Goal: Information Seeking & Learning: Learn about a topic

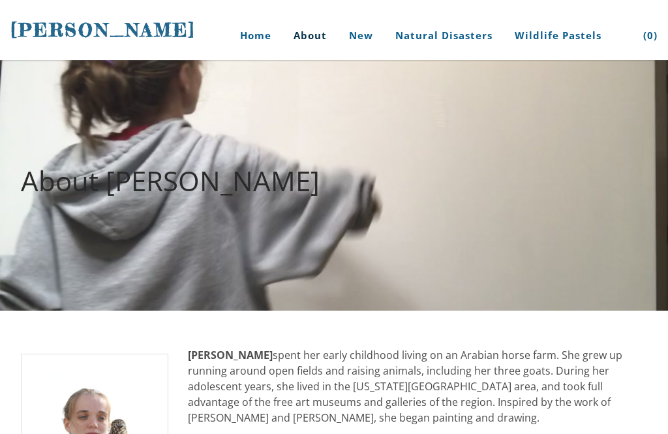
click at [487, 205] on div "About [PERSON_NAME]" at bounding box center [334, 185] width 668 height 110
click at [605, 143] on div "About [PERSON_NAME]" at bounding box center [334, 185] width 668 height 110
click at [611, 155] on div "About [PERSON_NAME]" at bounding box center [334, 185] width 668 height 110
click at [260, 176] on font "About [PERSON_NAME]" at bounding box center [170, 180] width 299 height 37
click at [269, 194] on font "About [PERSON_NAME]" at bounding box center [170, 180] width 299 height 37
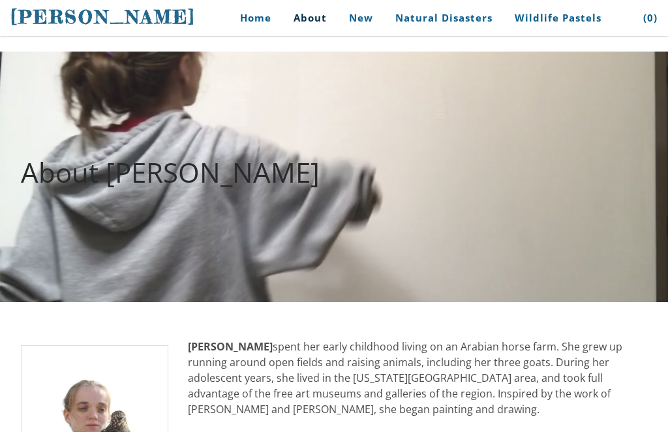
scroll to position [8, 0]
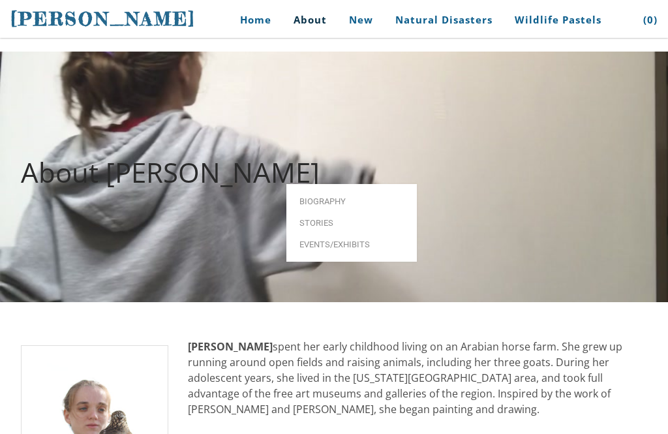
click at [117, 214] on div "About [PERSON_NAME]" at bounding box center [334, 177] width 668 height 110
click at [90, 207] on div "About [PERSON_NAME]" at bounding box center [334, 177] width 668 height 110
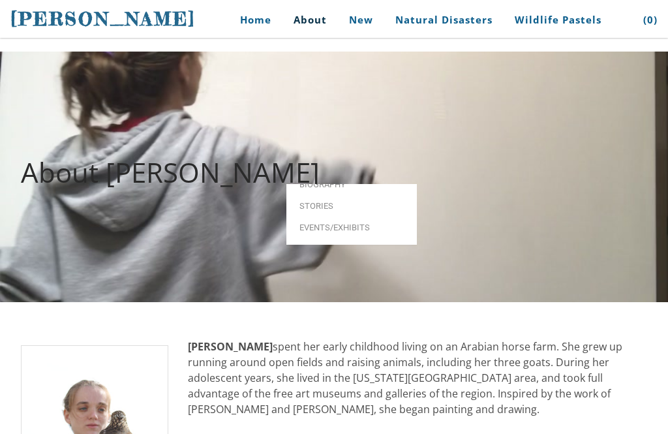
click at [95, 196] on div "About [PERSON_NAME]" at bounding box center [334, 177] width 668 height 110
click at [110, 156] on font "About [PERSON_NAME]" at bounding box center [170, 171] width 299 height 37
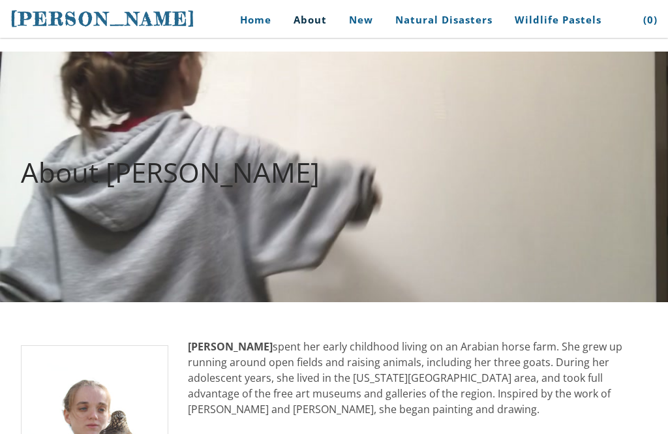
click at [93, 160] on font "About [PERSON_NAME]" at bounding box center [170, 171] width 299 height 37
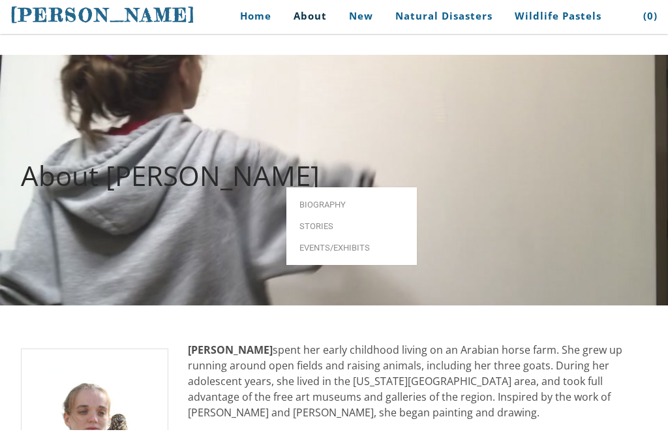
scroll to position [0, 0]
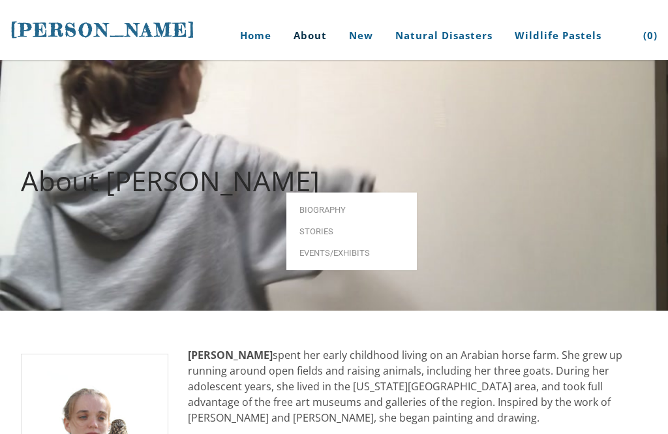
click at [148, 256] on div at bounding box center [334, 185] width 668 height 250
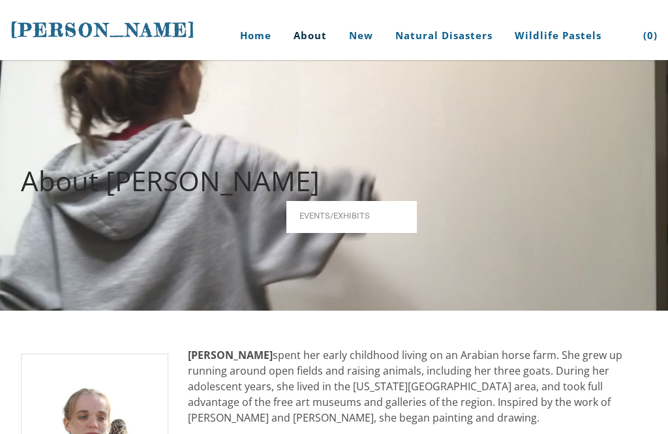
click at [146, 284] on div at bounding box center [334, 185] width 668 height 250
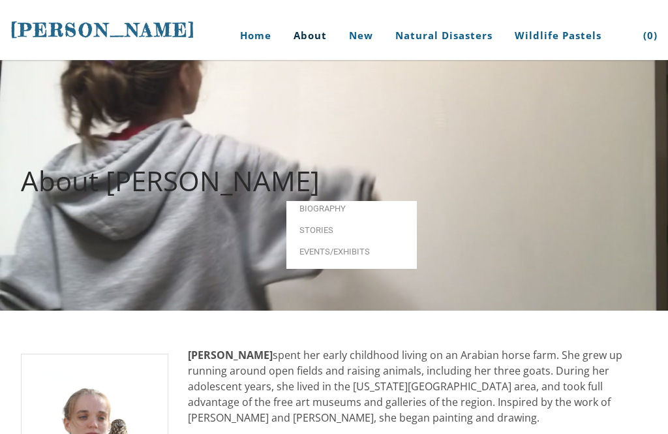
click at [155, 282] on div at bounding box center [334, 185] width 668 height 250
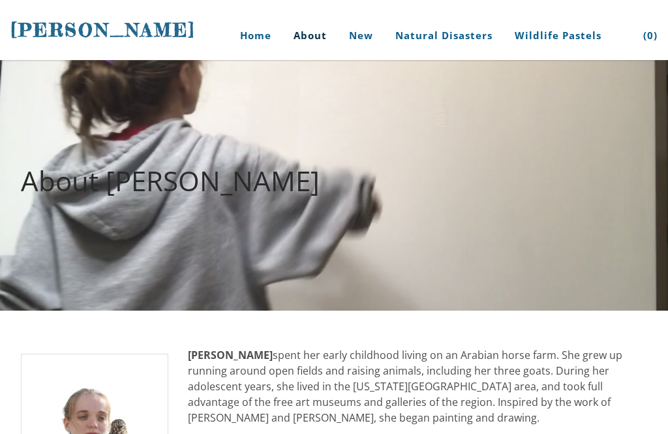
click at [153, 291] on div at bounding box center [334, 185] width 668 height 250
click at [152, 294] on div at bounding box center [334, 185] width 668 height 250
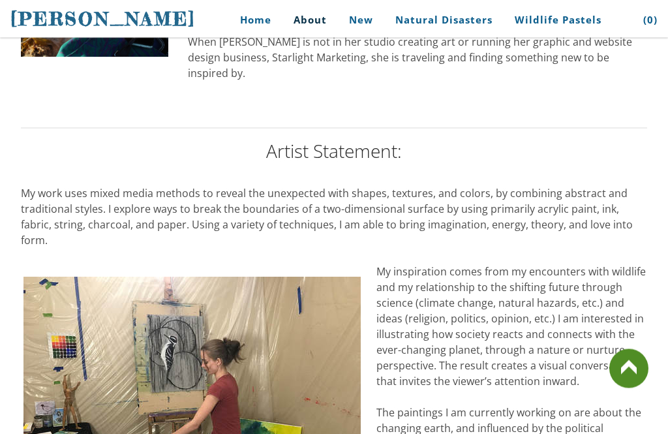
scroll to position [987, 0]
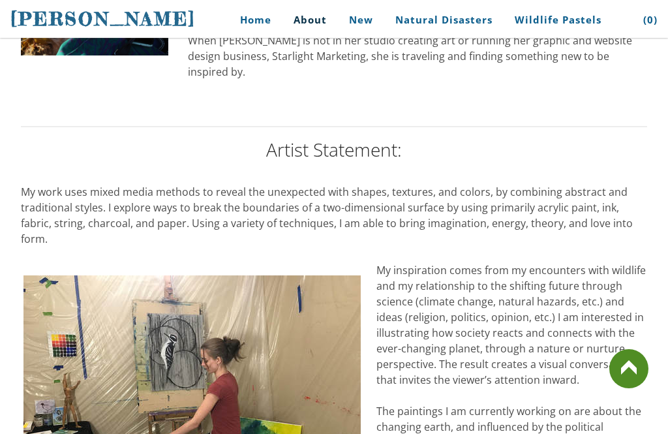
click at [628, 388] on link at bounding box center [628, 368] width 39 height 39
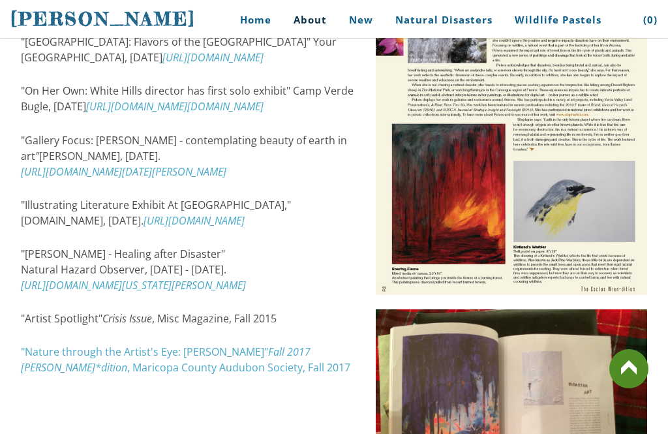
scroll to position [1906, 0]
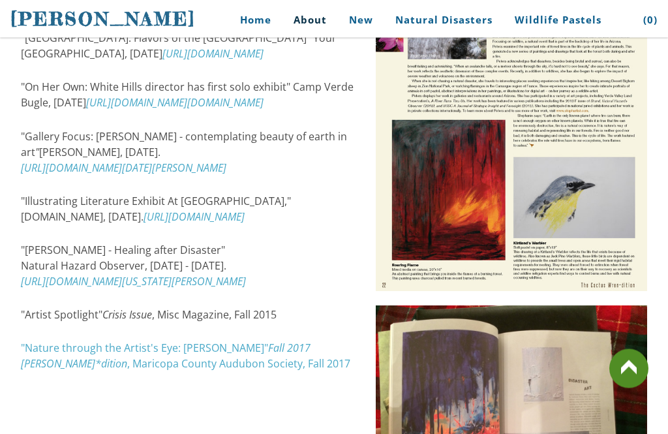
click at [634, 388] on link at bounding box center [628, 368] width 39 height 39
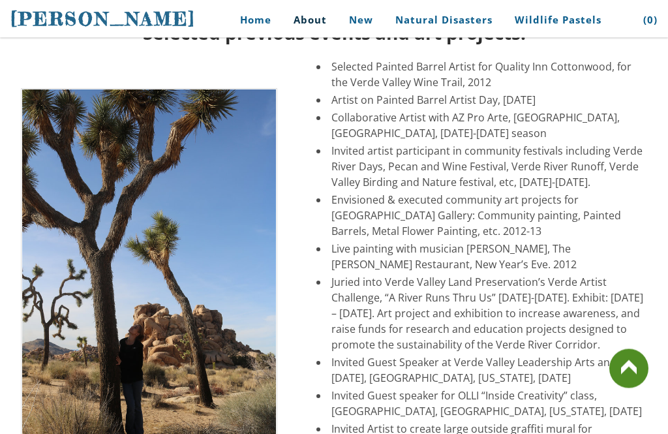
scroll to position [2451, 0]
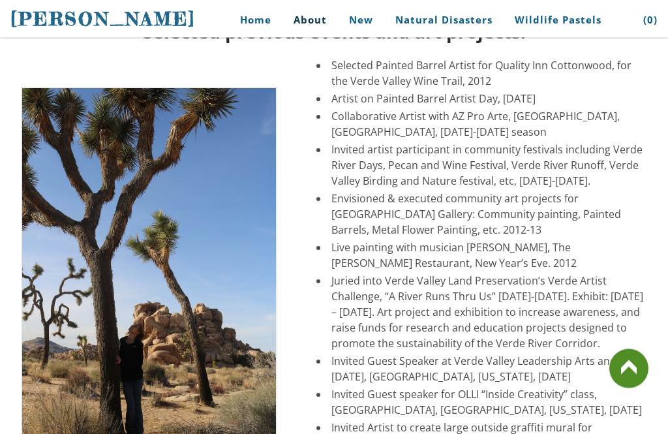
click at [643, 388] on link at bounding box center [628, 368] width 39 height 39
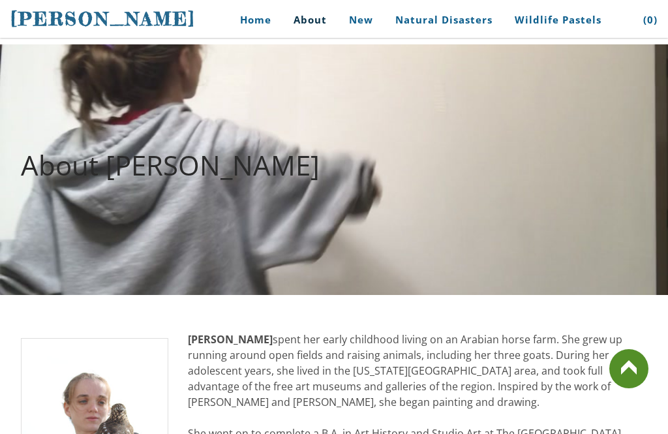
scroll to position [1, 0]
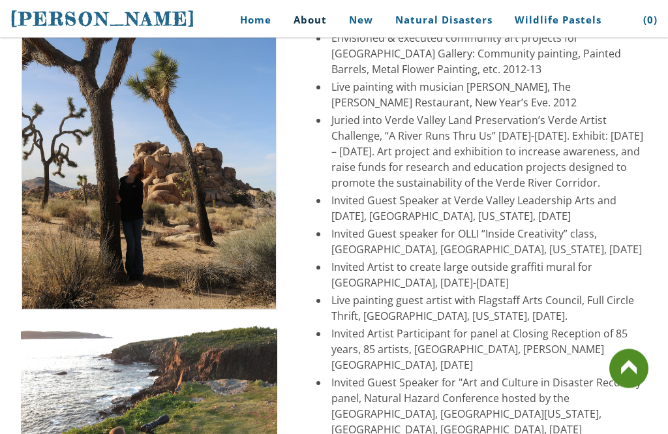
click at [645, 388] on link at bounding box center [628, 368] width 39 height 39
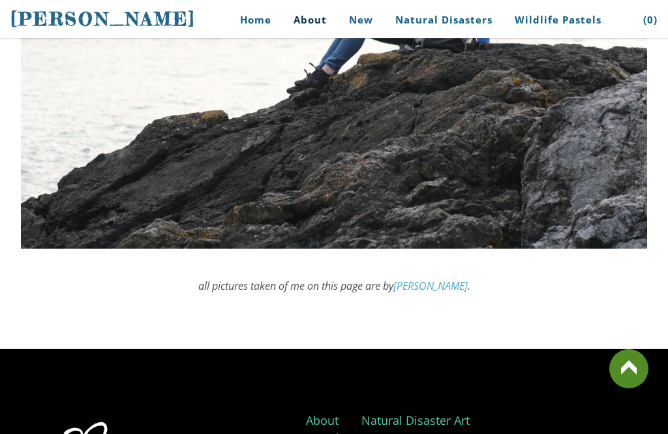
scroll to position [3965, 0]
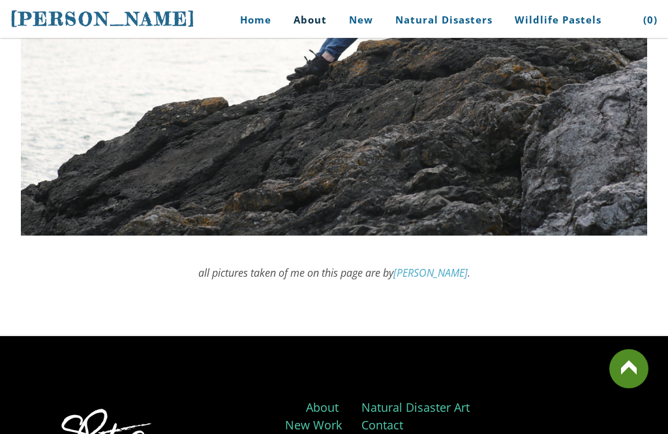
click at [643, 388] on link at bounding box center [628, 368] width 39 height 39
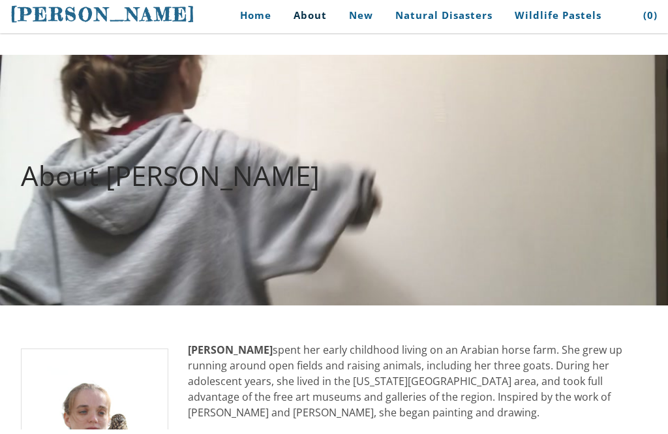
scroll to position [0, 0]
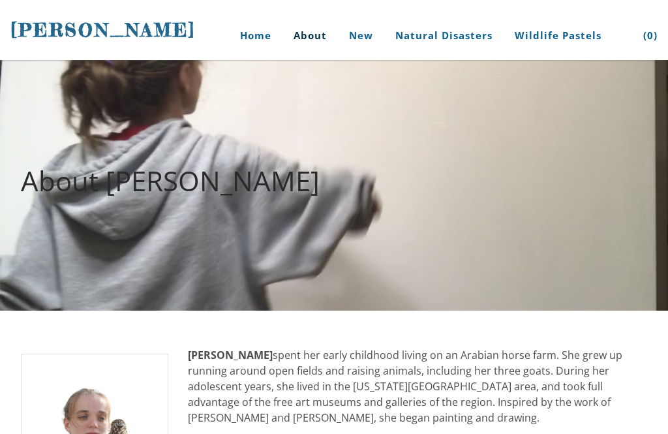
click at [494, 164] on div "About [PERSON_NAME]" at bounding box center [334, 185] width 668 height 110
click at [304, 173] on font "About [PERSON_NAME]" at bounding box center [170, 180] width 299 height 37
click at [52, 192] on font "About [PERSON_NAME]" at bounding box center [170, 180] width 299 height 37
click at [48, 186] on font "About [PERSON_NAME]" at bounding box center [170, 180] width 299 height 37
click at [63, 181] on font "About [PERSON_NAME]" at bounding box center [170, 180] width 299 height 37
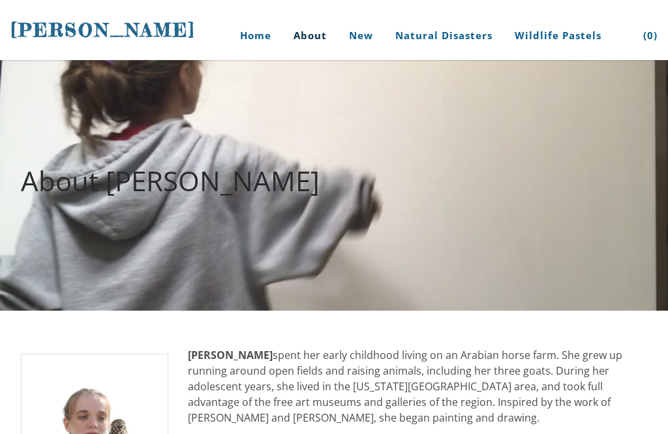
click at [55, 193] on font "About [PERSON_NAME]" at bounding box center [170, 180] width 299 height 37
click at [60, 179] on font "About [PERSON_NAME]" at bounding box center [170, 180] width 299 height 37
click at [73, 178] on font "About [PERSON_NAME]" at bounding box center [170, 180] width 299 height 37
click at [68, 191] on font "About [PERSON_NAME]" at bounding box center [170, 180] width 299 height 37
click at [65, 162] on font "About [PERSON_NAME]" at bounding box center [170, 180] width 299 height 37
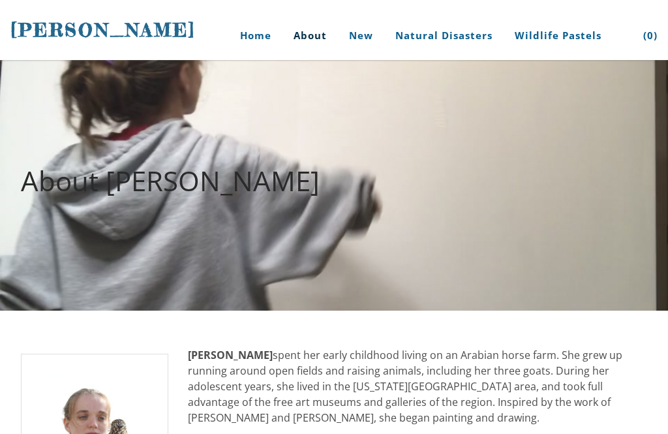
click at [63, 162] on font "About [PERSON_NAME]" at bounding box center [170, 180] width 299 height 37
click at [68, 174] on font "About [PERSON_NAME]" at bounding box center [170, 180] width 299 height 37
click at [46, 172] on font "About [PERSON_NAME]" at bounding box center [170, 180] width 299 height 37
click at [40, 168] on font "About [PERSON_NAME]" at bounding box center [170, 180] width 299 height 37
click at [56, 188] on font "About [PERSON_NAME]" at bounding box center [170, 180] width 299 height 37
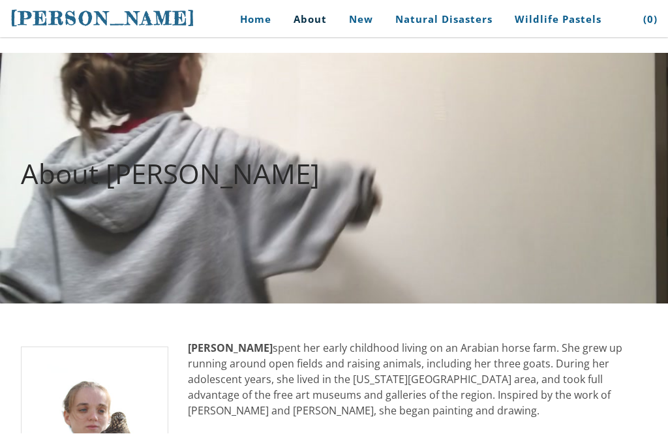
scroll to position [8, 0]
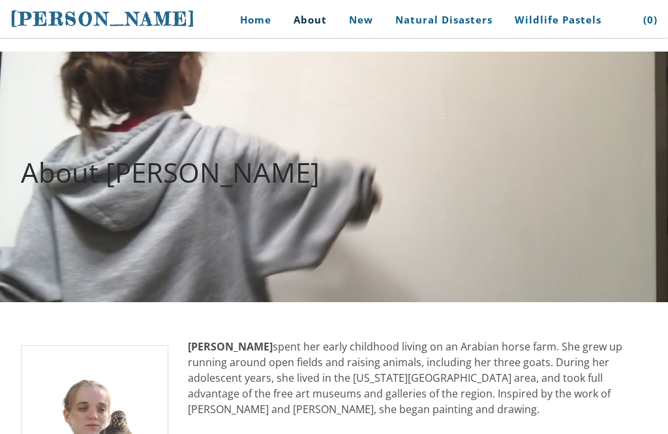
click at [185, 189] on font "About [PERSON_NAME]" at bounding box center [170, 171] width 299 height 37
click at [179, 194] on div "About [PERSON_NAME]" at bounding box center [334, 177] width 668 height 110
click at [80, 159] on font "About [PERSON_NAME]" at bounding box center [170, 171] width 299 height 37
click at [87, 168] on font "About [PERSON_NAME]" at bounding box center [170, 171] width 299 height 37
click at [75, 173] on font "About [PERSON_NAME]" at bounding box center [170, 171] width 299 height 37
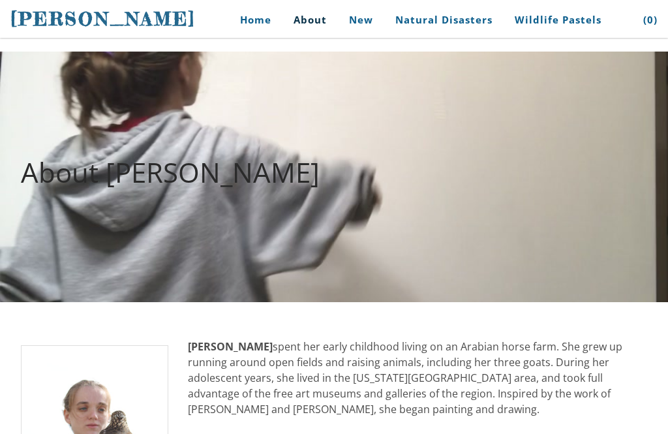
click at [43, 195] on div "About [PERSON_NAME]" at bounding box center [334, 177] width 668 height 110
click at [56, 177] on font "About [PERSON_NAME]" at bounding box center [170, 171] width 299 height 37
click at [51, 167] on font "About [PERSON_NAME]" at bounding box center [170, 171] width 299 height 37
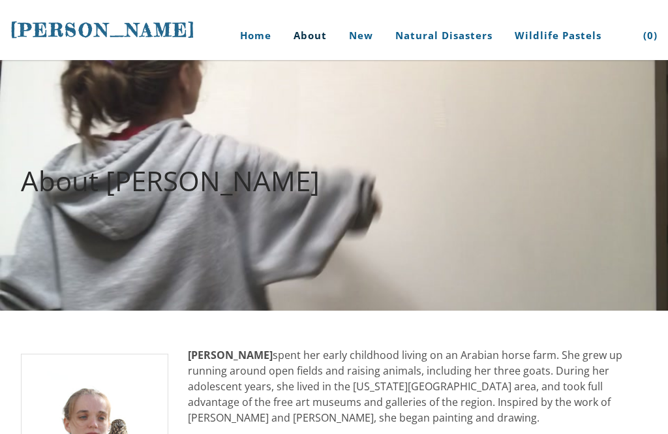
click at [73, 170] on font "About [PERSON_NAME]" at bounding box center [170, 180] width 299 height 37
click at [83, 168] on font "About [PERSON_NAME]" at bounding box center [170, 180] width 299 height 37
click at [69, 180] on font "About [PERSON_NAME]" at bounding box center [170, 180] width 299 height 37
click at [87, 160] on div "About [PERSON_NAME]" at bounding box center [334, 185] width 668 height 110
click at [533, 188] on h2 "About [PERSON_NAME]" at bounding box center [334, 180] width 626 height 27
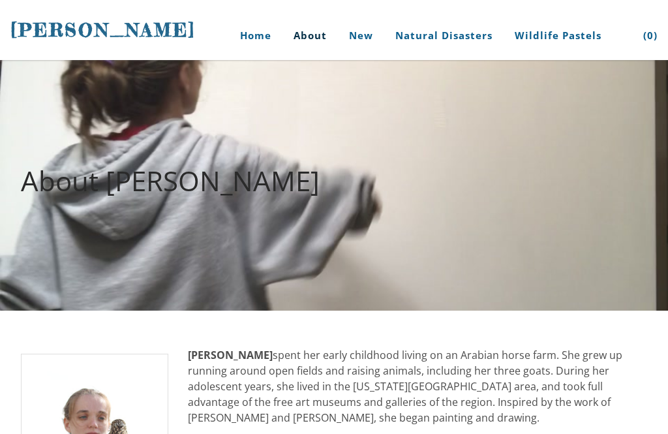
click at [39, 177] on font "About [PERSON_NAME]" at bounding box center [170, 180] width 299 height 37
click at [81, 189] on font "About [PERSON_NAME]" at bounding box center [170, 180] width 299 height 37
click at [59, 173] on font "About [PERSON_NAME]" at bounding box center [170, 180] width 299 height 37
click at [35, 185] on font "About [PERSON_NAME]" at bounding box center [170, 180] width 299 height 37
click at [87, 171] on font "About [PERSON_NAME]" at bounding box center [170, 180] width 299 height 37
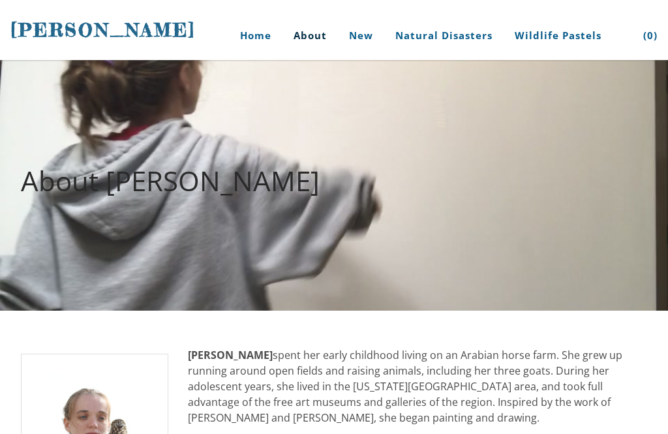
click at [76, 182] on font "About [PERSON_NAME]" at bounding box center [170, 180] width 299 height 37
click at [40, 181] on font "About [PERSON_NAME]" at bounding box center [170, 180] width 299 height 37
click at [37, 188] on font "About [PERSON_NAME]" at bounding box center [170, 180] width 299 height 37
click at [53, 202] on div "About [PERSON_NAME]" at bounding box center [334, 185] width 668 height 110
click at [62, 200] on div "About [PERSON_NAME]" at bounding box center [334, 185] width 668 height 110
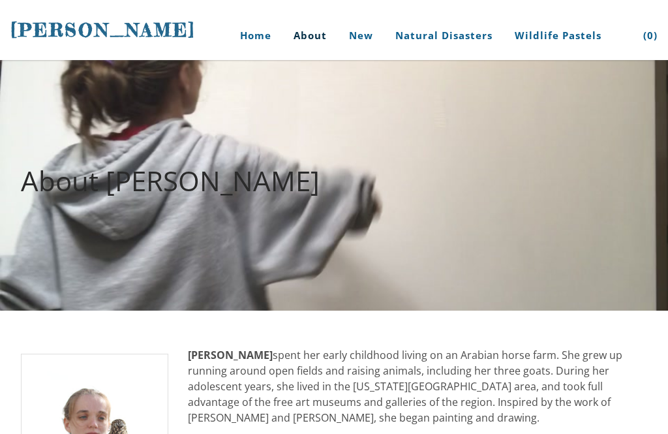
click at [74, 195] on font "About [PERSON_NAME]" at bounding box center [170, 180] width 299 height 37
click at [65, 186] on font "About [PERSON_NAME]" at bounding box center [170, 180] width 299 height 37
click at [54, 185] on font "About [PERSON_NAME]" at bounding box center [170, 180] width 299 height 37
click at [73, 198] on font "About [PERSON_NAME]" at bounding box center [170, 180] width 299 height 37
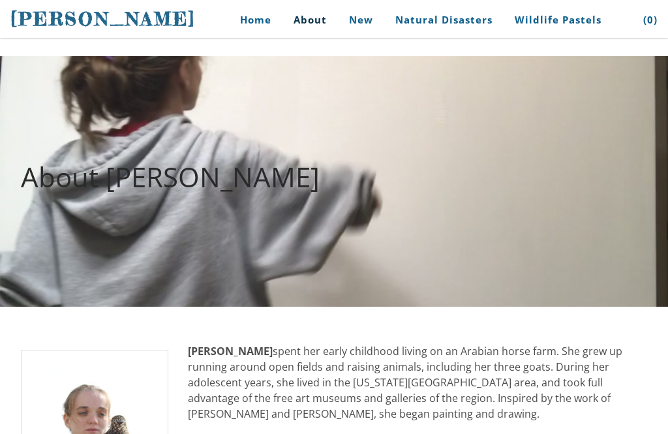
click at [50, 182] on font "About [PERSON_NAME]" at bounding box center [170, 176] width 299 height 37
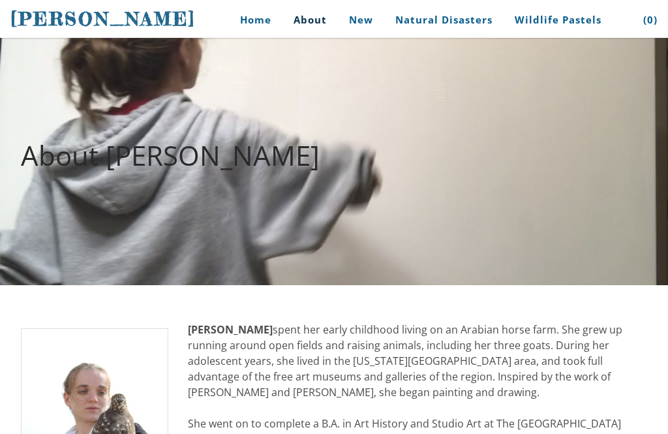
click at [81, 147] on font "About [PERSON_NAME]" at bounding box center [170, 154] width 299 height 37
click at [56, 155] on font "About [PERSON_NAME]" at bounding box center [170, 154] width 299 height 37
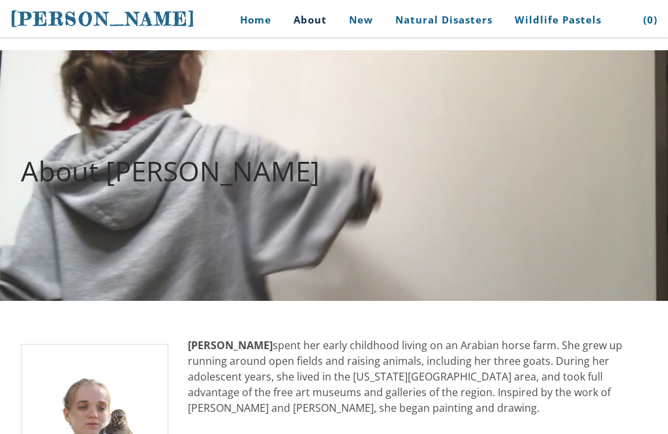
scroll to position [7, 0]
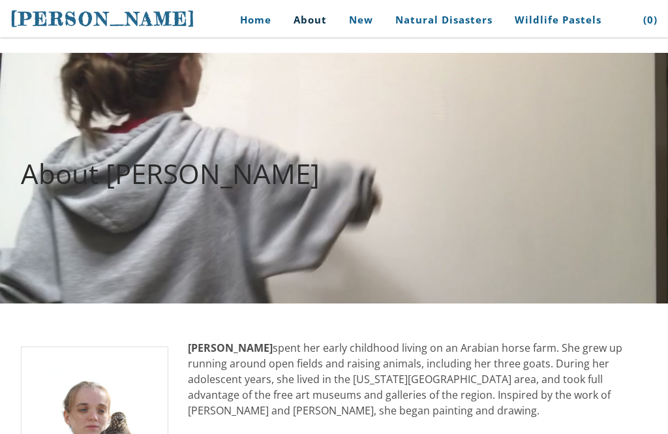
click at [82, 190] on font "About [PERSON_NAME]" at bounding box center [170, 173] width 299 height 37
click at [64, 179] on font "About [PERSON_NAME]" at bounding box center [170, 173] width 299 height 37
click at [53, 176] on font "About [PERSON_NAME]" at bounding box center [170, 173] width 299 height 37
click at [55, 183] on font "About [PERSON_NAME]" at bounding box center [170, 173] width 299 height 37
click at [42, 178] on font "About [PERSON_NAME]" at bounding box center [170, 173] width 299 height 37
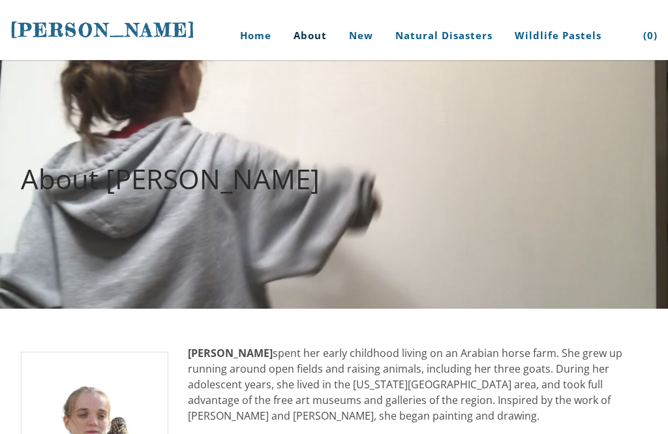
scroll to position [0, 0]
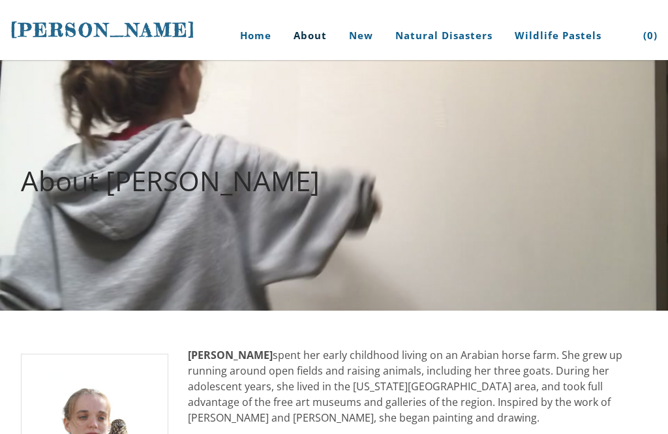
click at [56, 201] on div "About [PERSON_NAME]" at bounding box center [334, 185] width 668 height 110
click at [65, 224] on div "About [PERSON_NAME]" at bounding box center [334, 185] width 668 height 110
click at [46, 166] on font "About [PERSON_NAME]" at bounding box center [170, 180] width 299 height 37
click at [74, 170] on font "About [PERSON_NAME]" at bounding box center [170, 180] width 299 height 37
click at [74, 183] on font "About [PERSON_NAME]" at bounding box center [170, 180] width 299 height 37
